Goal: Task Accomplishment & Management: Manage account settings

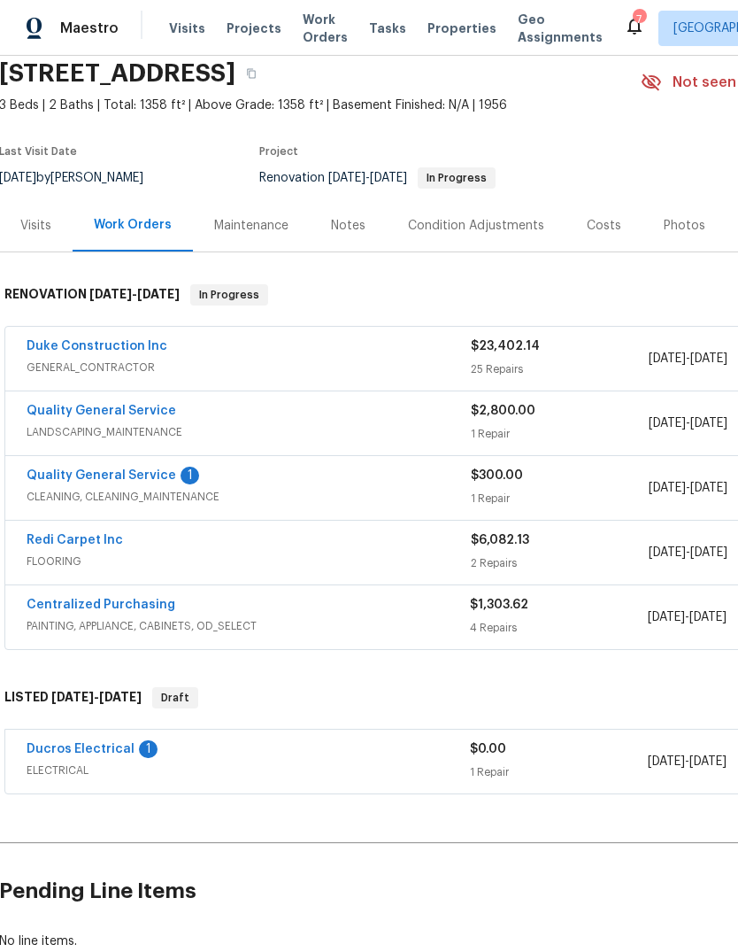
scroll to position [70, 1]
click at [70, 481] on link "Quality General Service" at bounding box center [102, 474] width 150 height 12
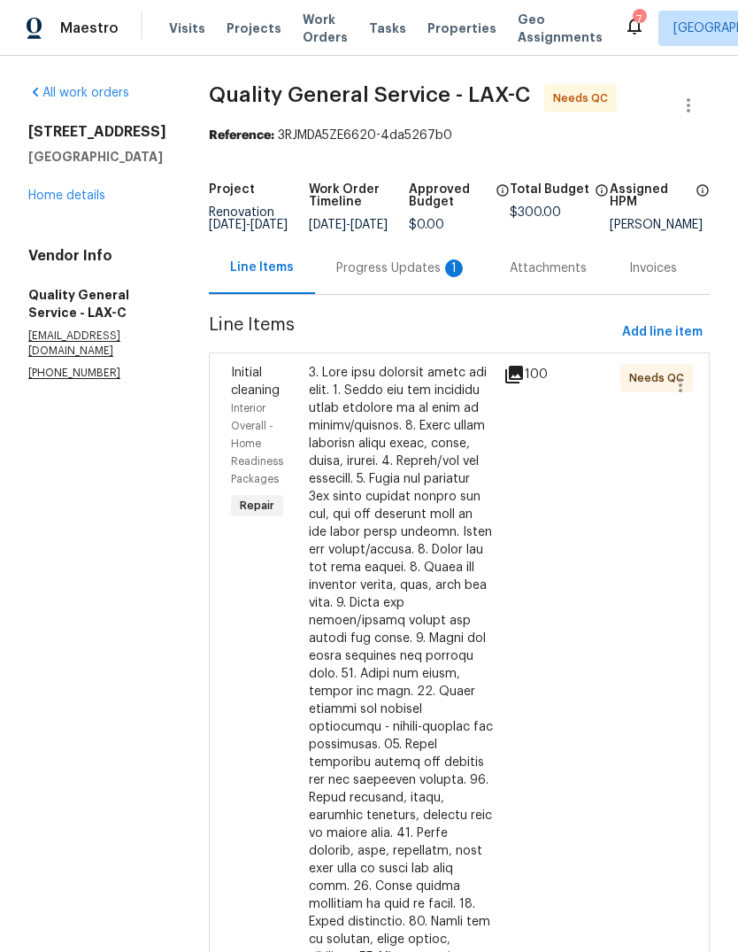
click at [394, 294] on div "Progress Updates 1" at bounding box center [402, 268] width 174 height 52
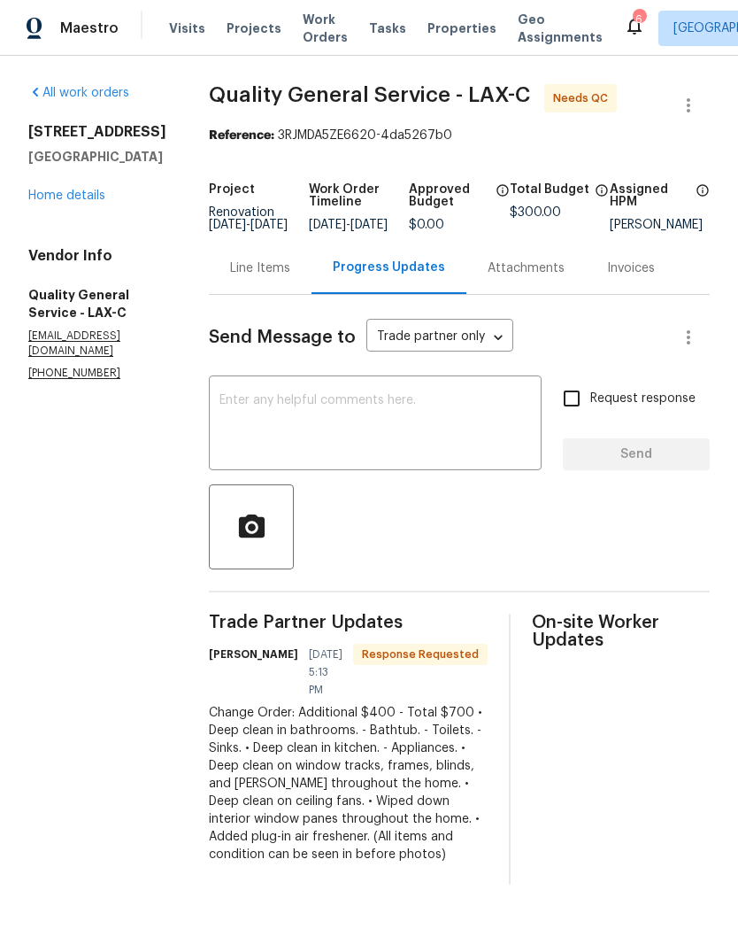
click at [250, 294] on div "Line Items" at bounding box center [260, 268] width 103 height 52
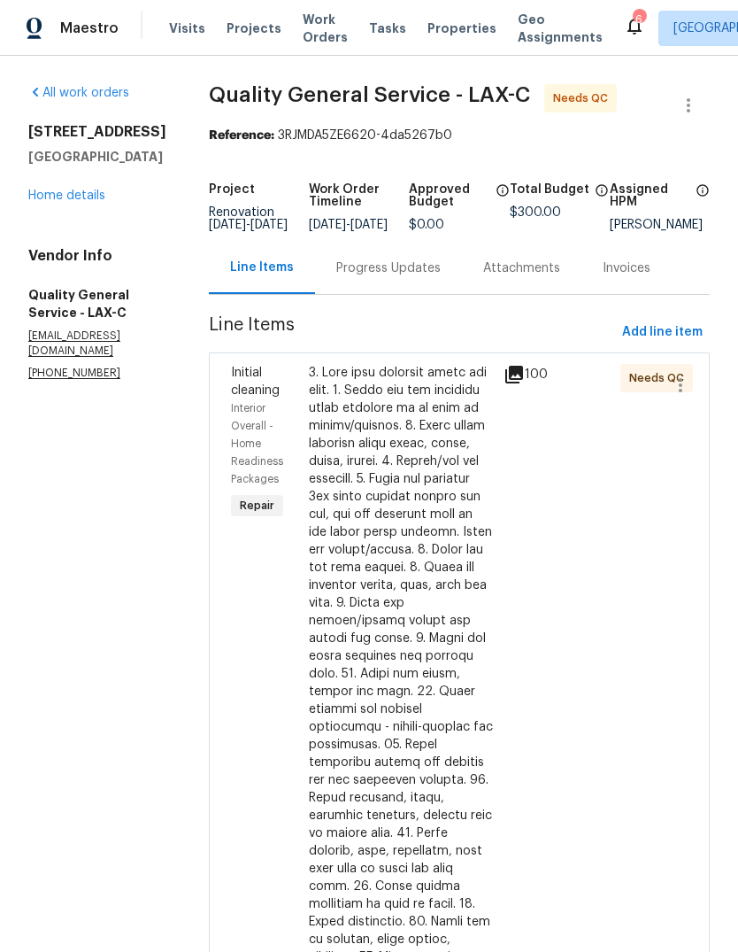
click at [448, 614] on div at bounding box center [401, 789] width 184 height 850
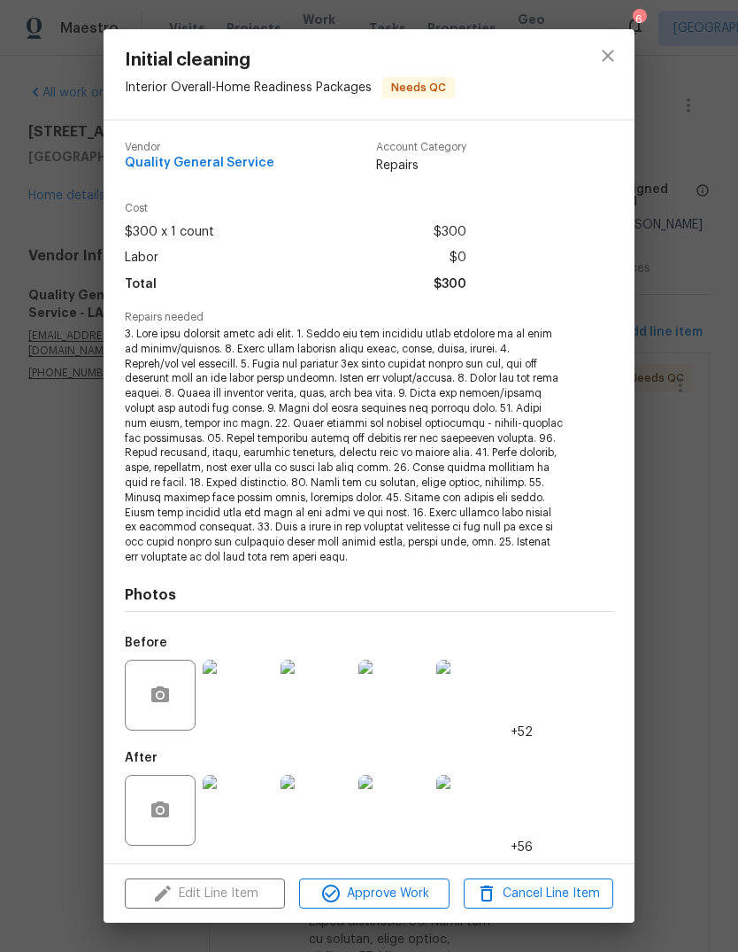
click at [159, 312] on div "Cost $300 x 1 count $300 Labor $0 Total $300" at bounding box center [369, 257] width 489 height 109
click at [158, 312] on div "Cost $300 x 1 count $300 Labor $0 Total $300" at bounding box center [369, 257] width 489 height 109
click at [127, 270] on span "Labor" at bounding box center [142, 258] width 34 height 26
click at [135, 319] on span "Repairs needed" at bounding box center [369, 318] width 489 height 12
click at [470, 302] on div "Cost $300 x 1 count $300 Labor $0 Total $300" at bounding box center [369, 257] width 489 height 109
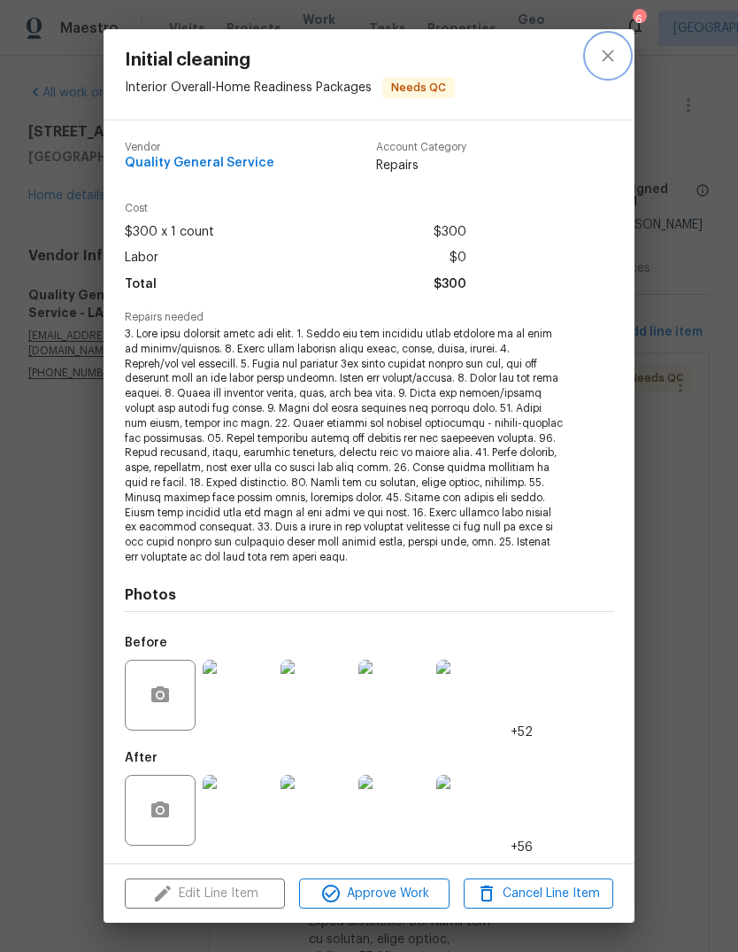
click at [607, 59] on icon "close" at bounding box center [608, 55] width 21 height 21
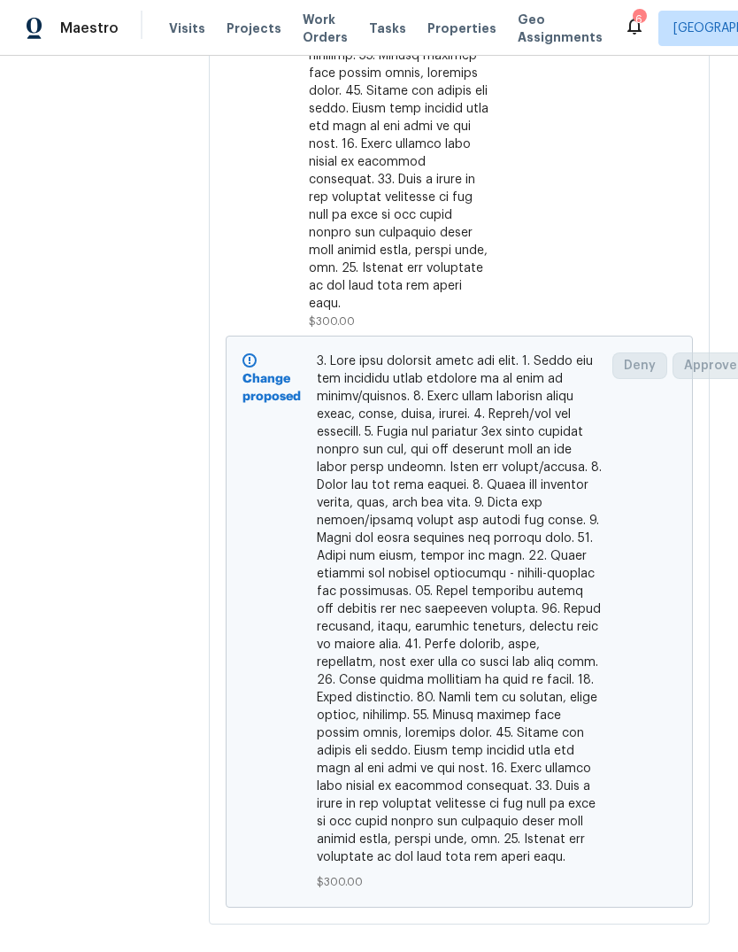
scroll to position [900, 0]
click at [502, 576] on span at bounding box center [460, 610] width 286 height 514
click at [510, 565] on span at bounding box center [460, 610] width 286 height 514
click at [509, 564] on span at bounding box center [460, 610] width 286 height 514
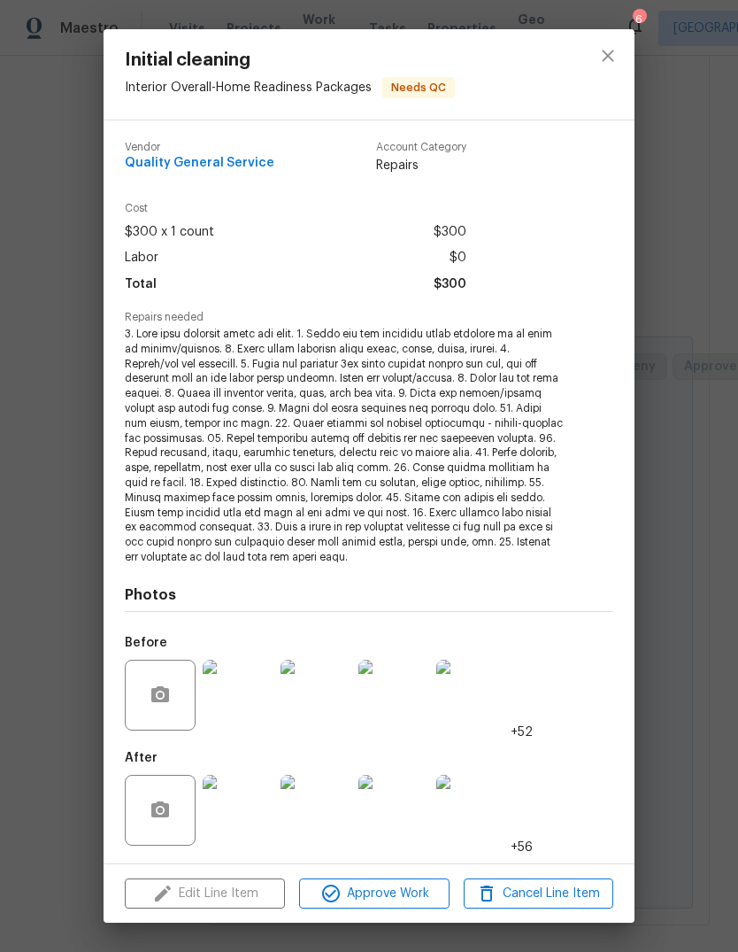
click at [413, 253] on div "Labor $0" at bounding box center [296, 258] width 342 height 26
click at [396, 413] on span at bounding box center [345, 446] width 440 height 238
click at [297, 336] on span at bounding box center [345, 446] width 440 height 238
click at [385, 312] on div "Cost $300 x 1 count $300 Labor $0 Total $300" at bounding box center [369, 257] width 489 height 109
click at [416, 362] on span at bounding box center [345, 446] width 440 height 238
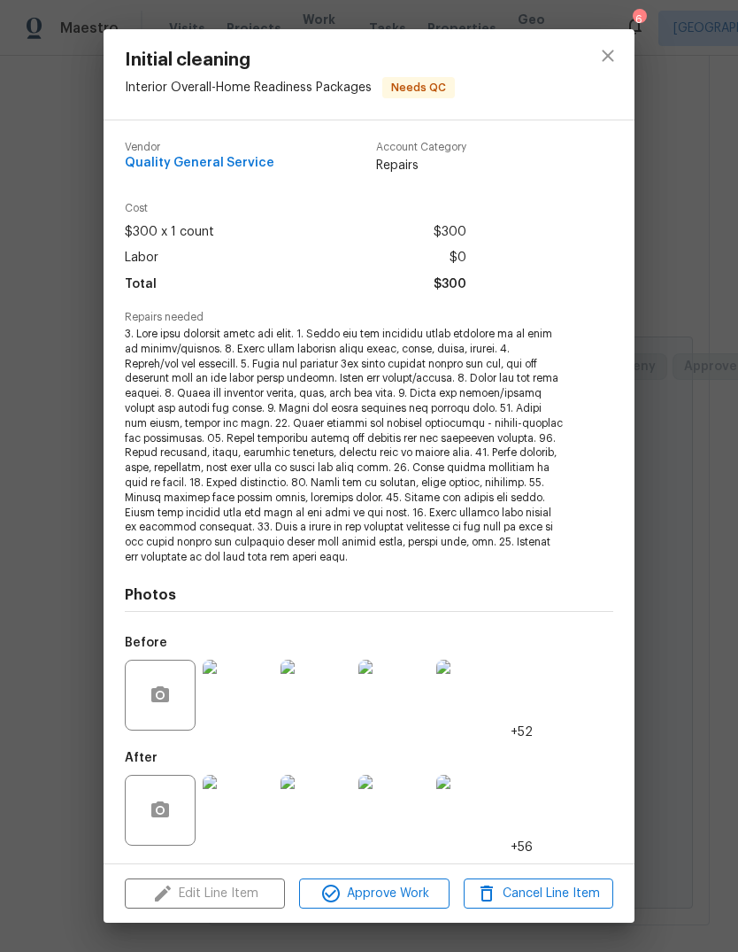
click at [200, 569] on div "Photos Before +52 After +56" at bounding box center [369, 710] width 489 height 291
click at [238, 890] on div "Edit Line Item Approve Work Cancel Line Item" at bounding box center [369, 893] width 531 height 59
click at [606, 59] on icon "close" at bounding box center [608, 55] width 21 height 21
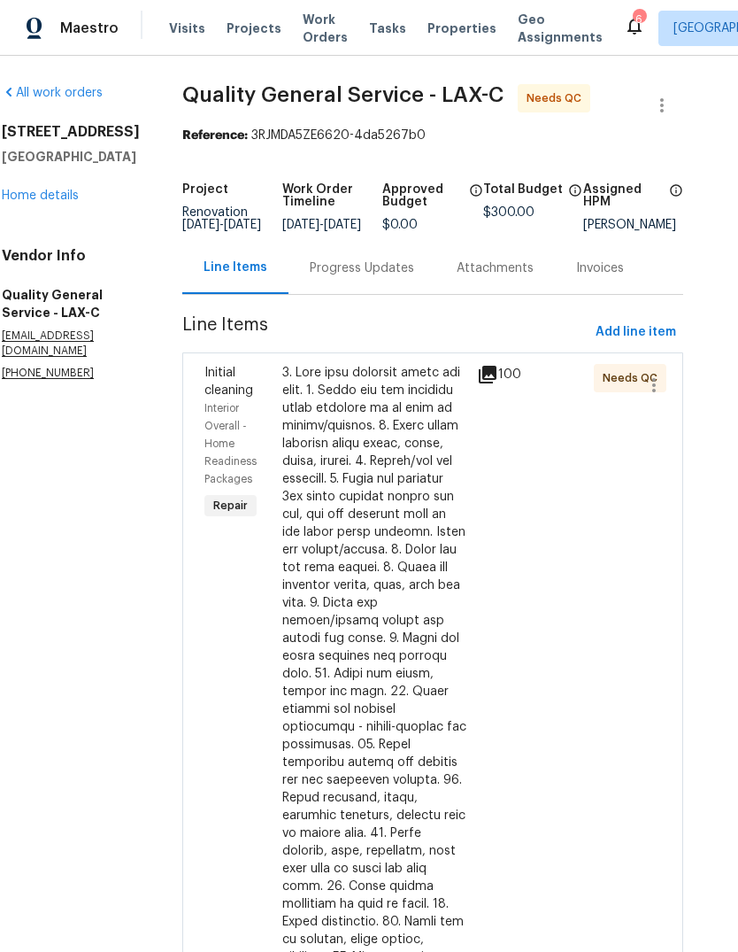
scroll to position [0, 27]
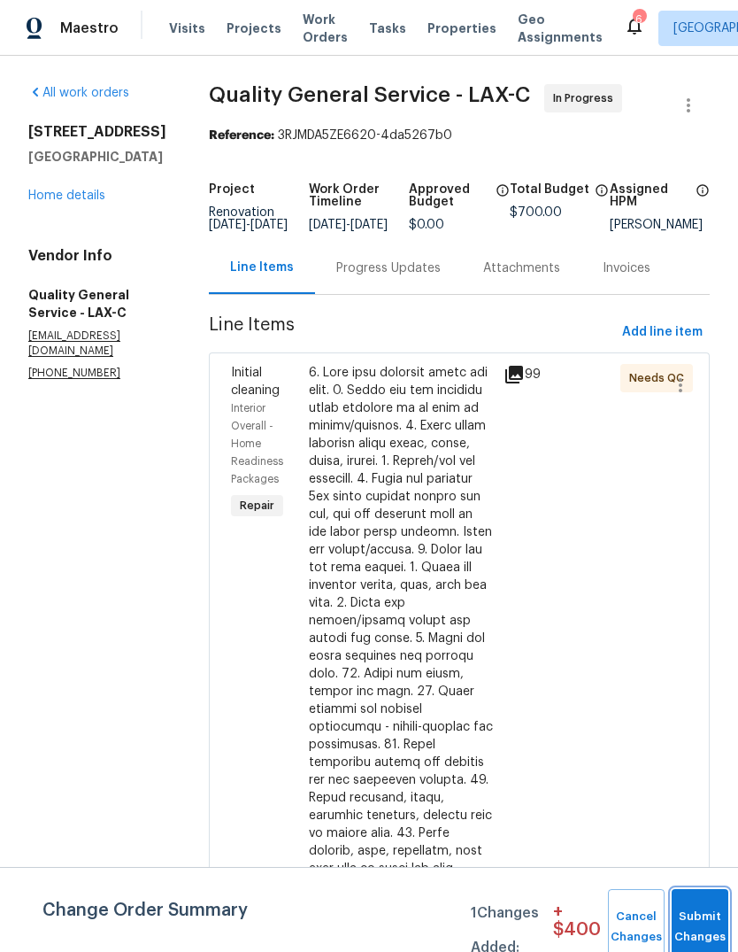
click at [695, 905] on button "Submit Changes" at bounding box center [700, 927] width 57 height 76
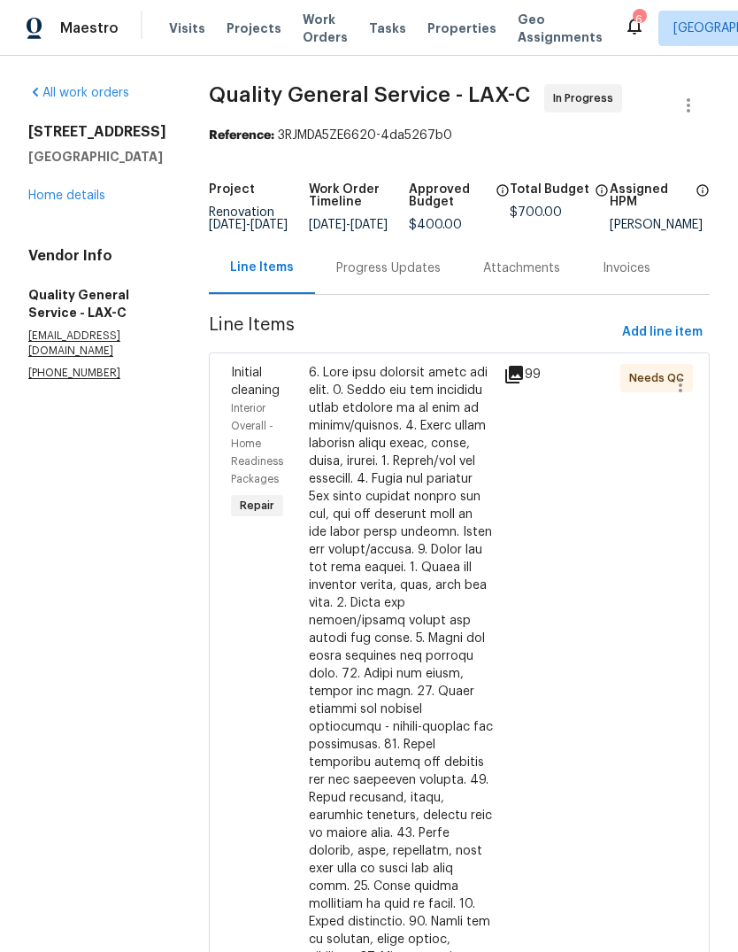
click at [437, 37] on span "Properties" at bounding box center [462, 28] width 69 height 18
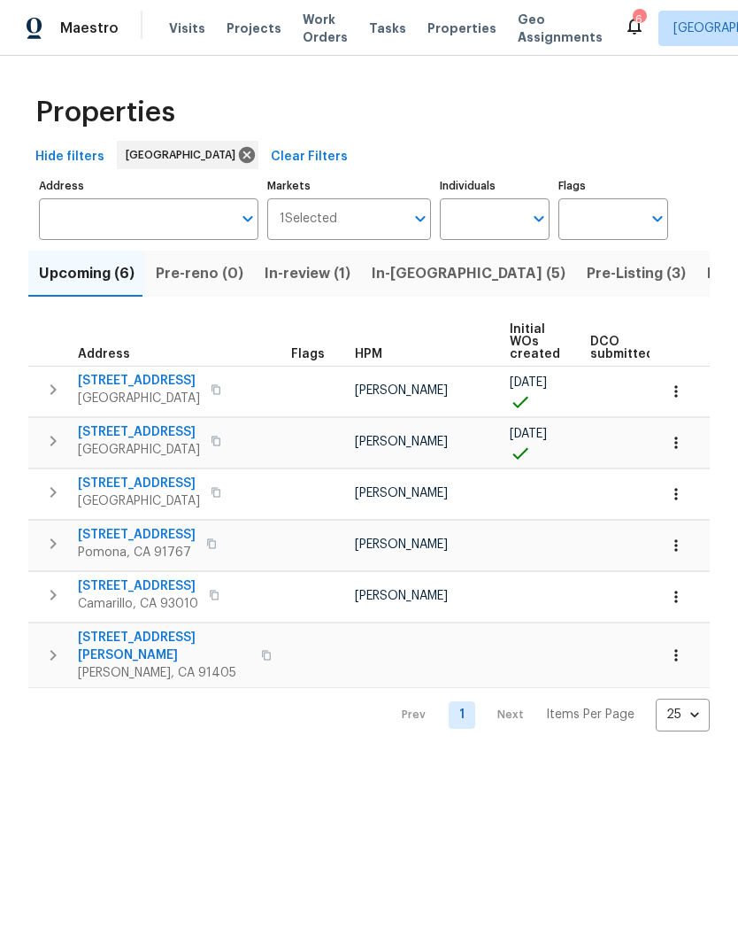
click at [576, 297] on button "Pre-Listing (3)" at bounding box center [636, 274] width 120 height 46
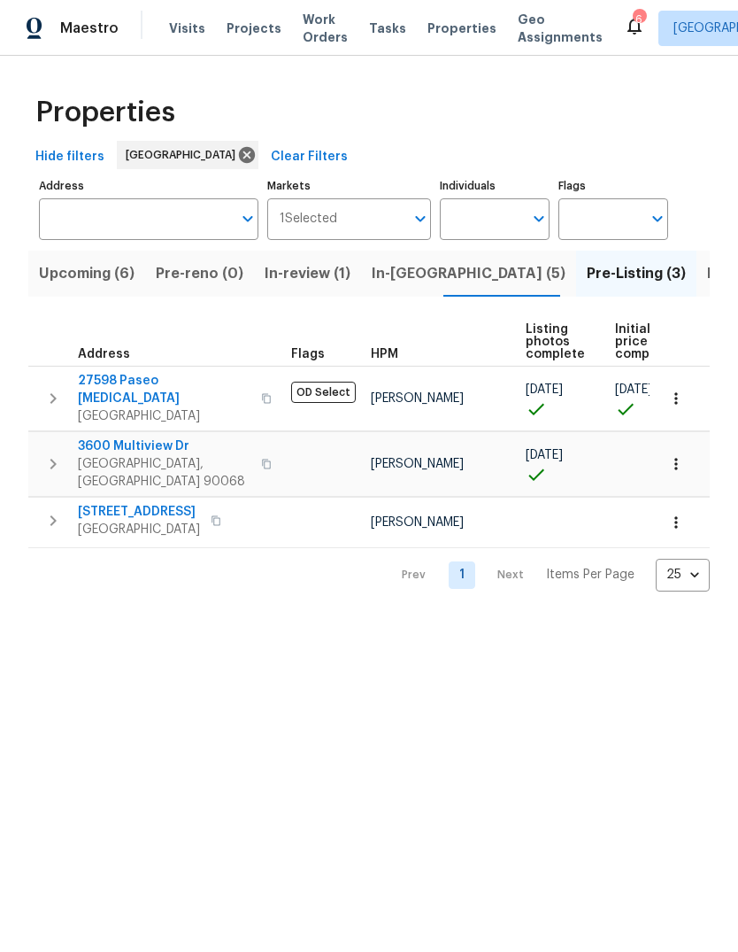
click at [83, 286] on span "Upcoming (6)" at bounding box center [87, 273] width 96 height 25
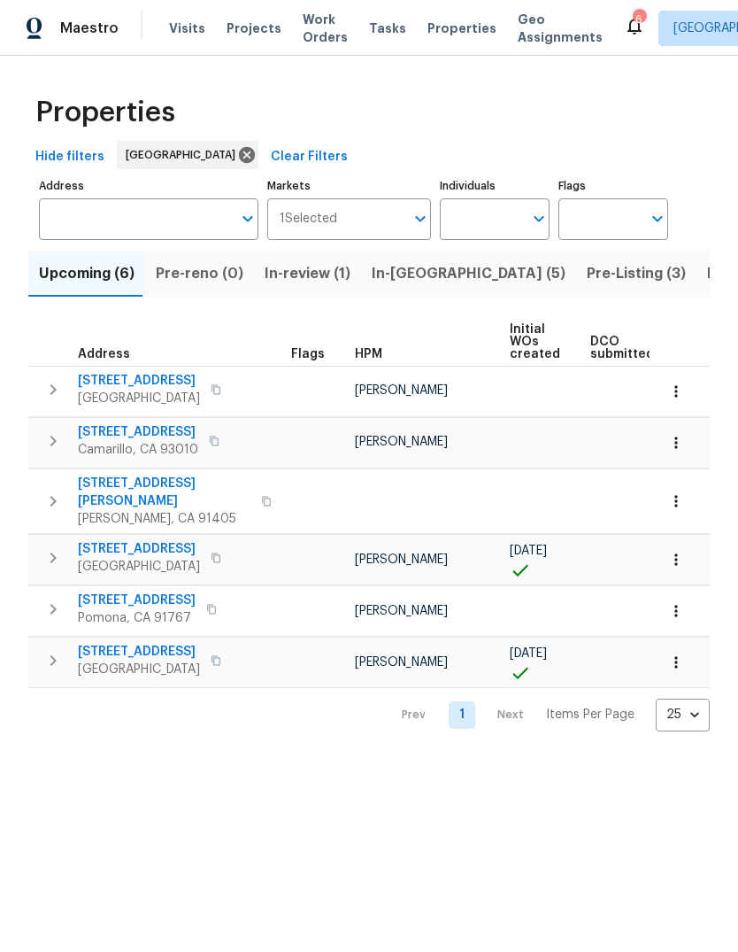
click at [380, 286] on span "In-reno (5)" at bounding box center [469, 273] width 194 height 25
